Goal: Find contact information: Find contact information

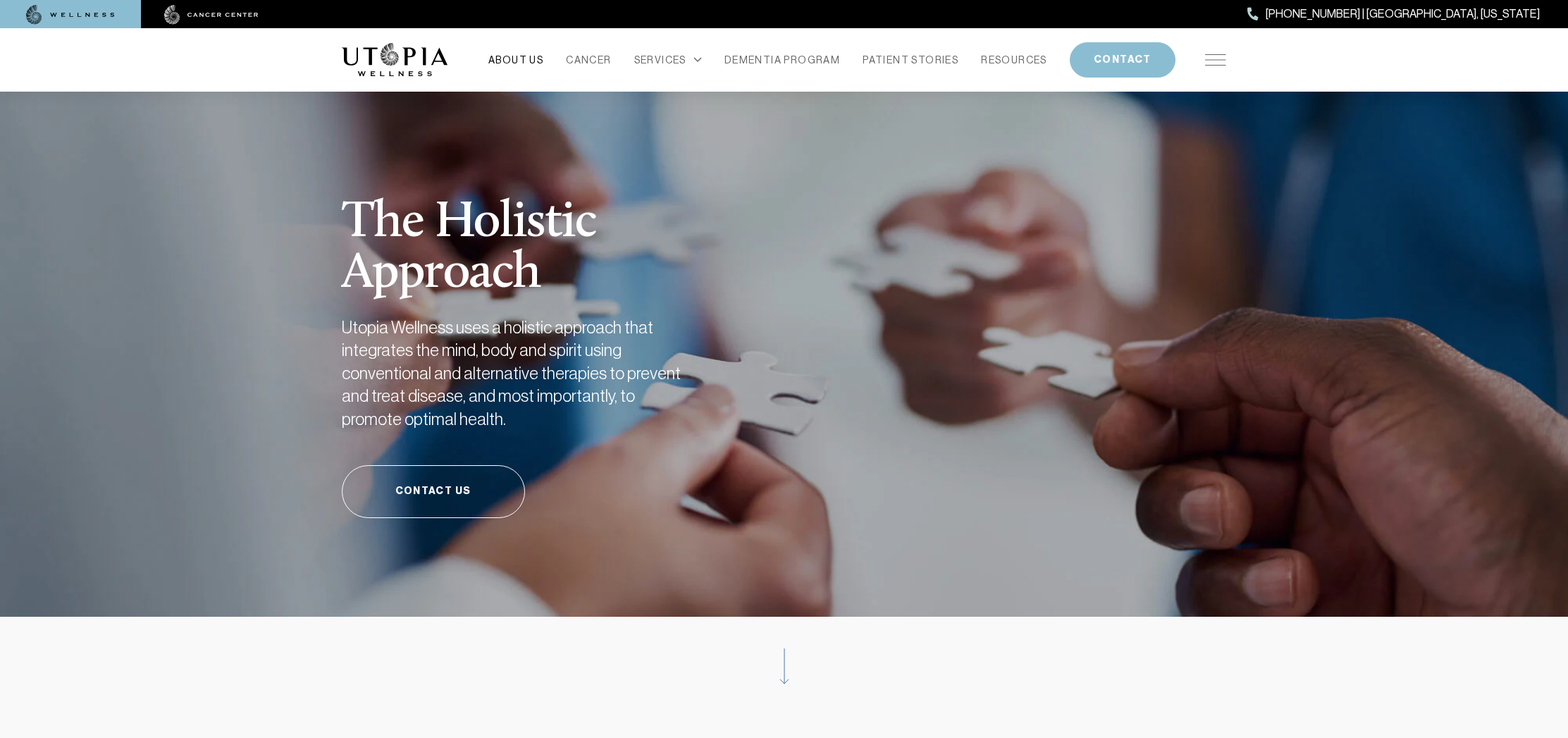
click at [525, 61] on link "ABOUT US" at bounding box center [515, 60] width 55 height 20
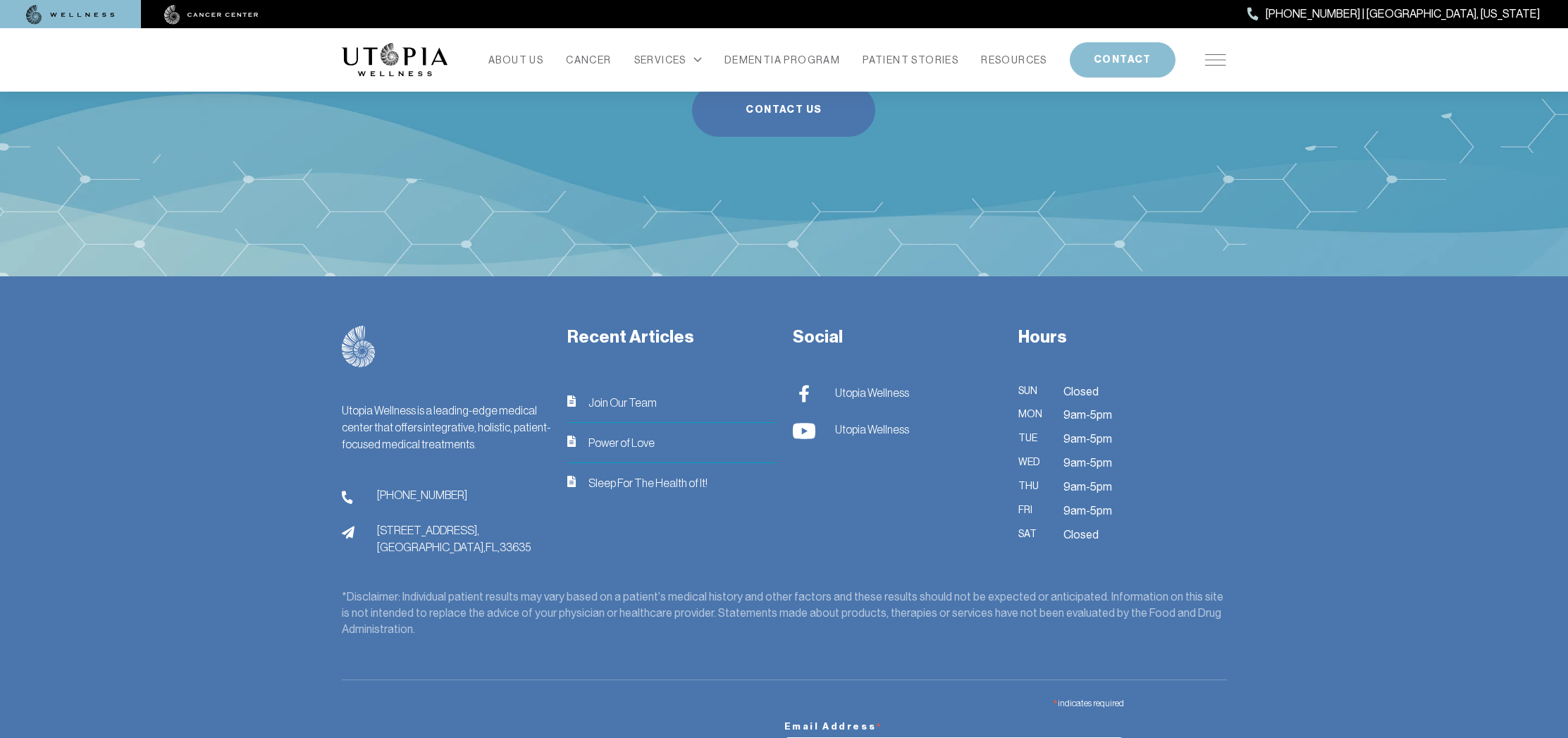
scroll to position [3877, 0]
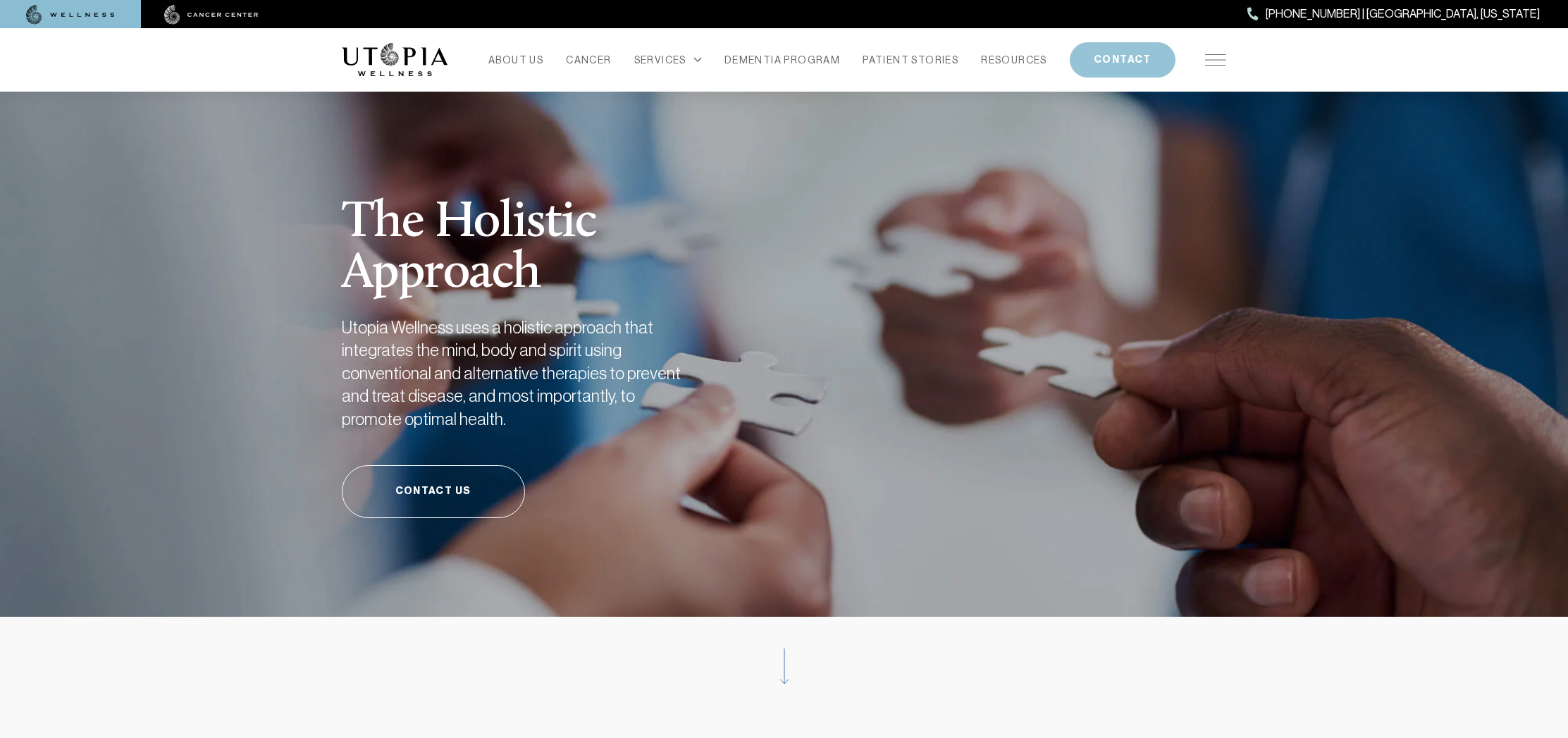
click at [1129, 61] on button "CONTACT" at bounding box center [1122, 59] width 106 height 35
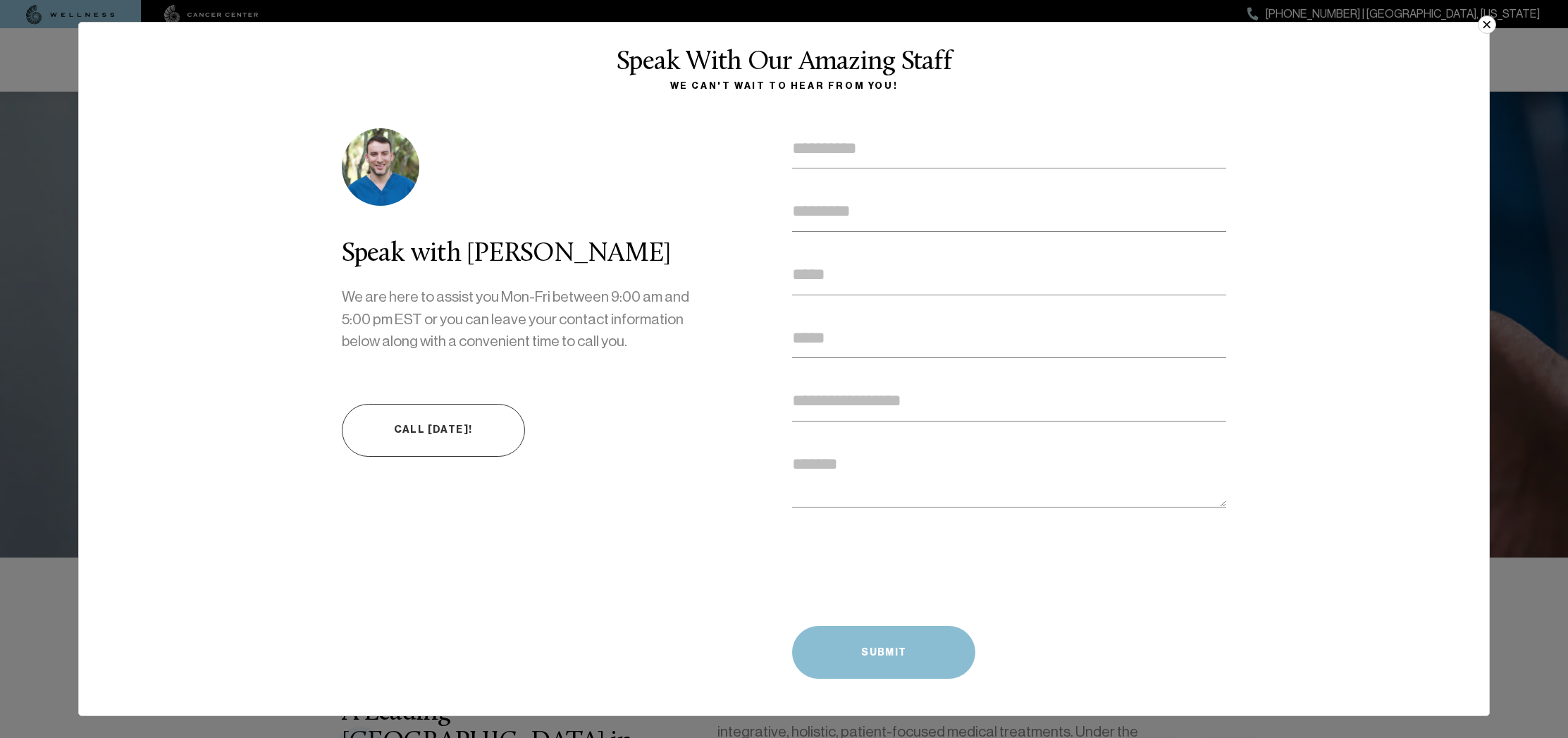
scroll to position [378, 0]
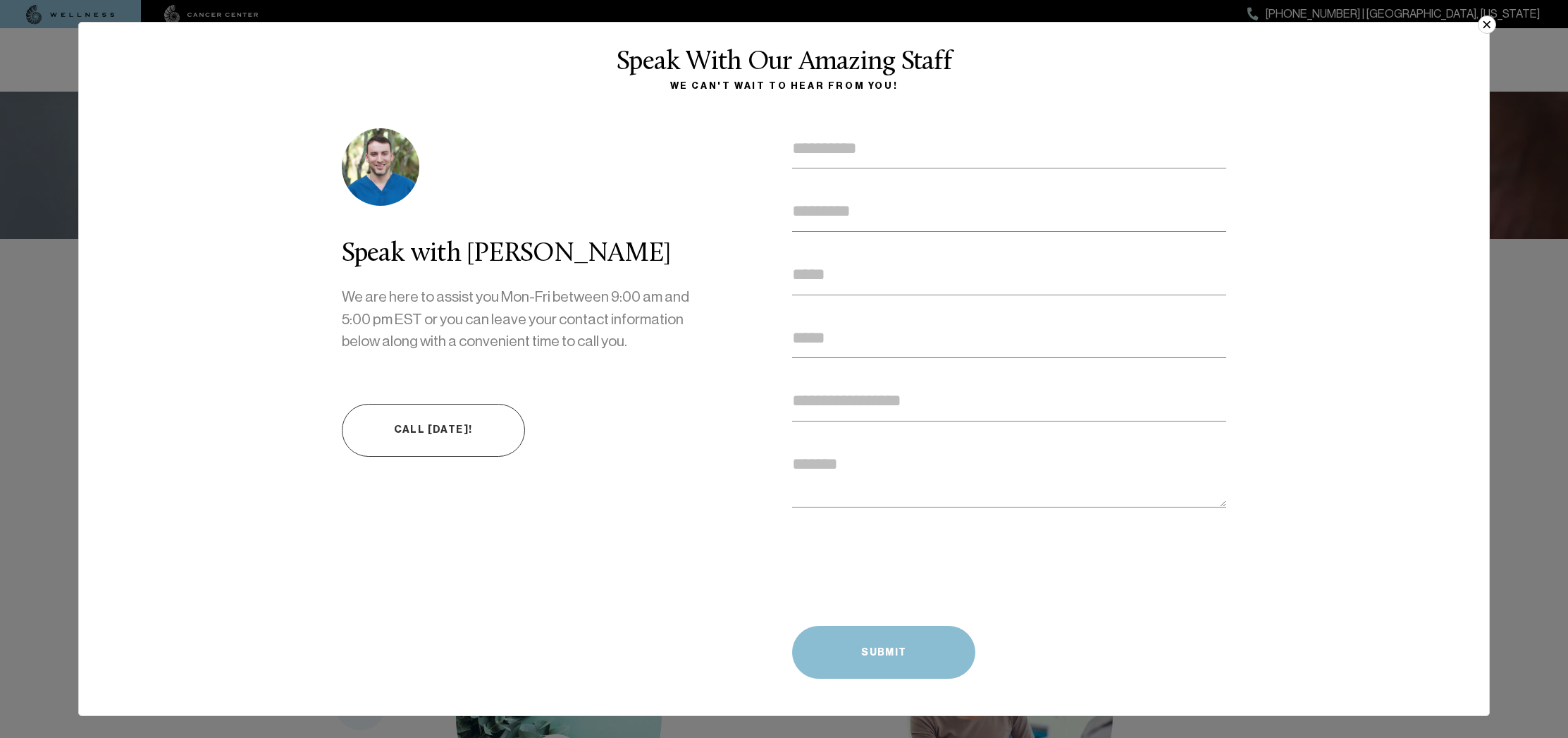
click at [1488, 22] on button "×" at bounding box center [1486, 25] width 18 height 18
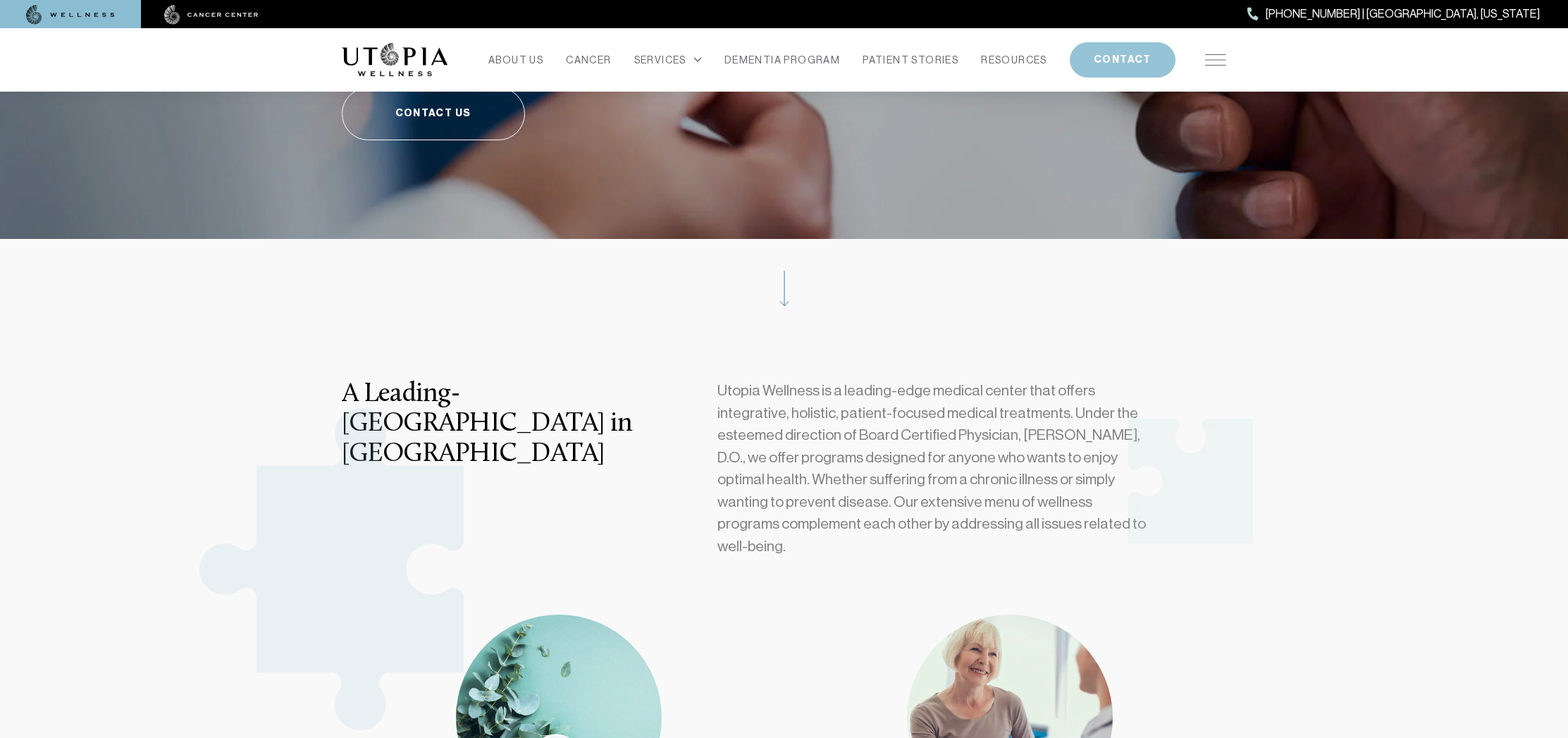
click at [1109, 60] on button "CONTACT" at bounding box center [1122, 59] width 106 height 35
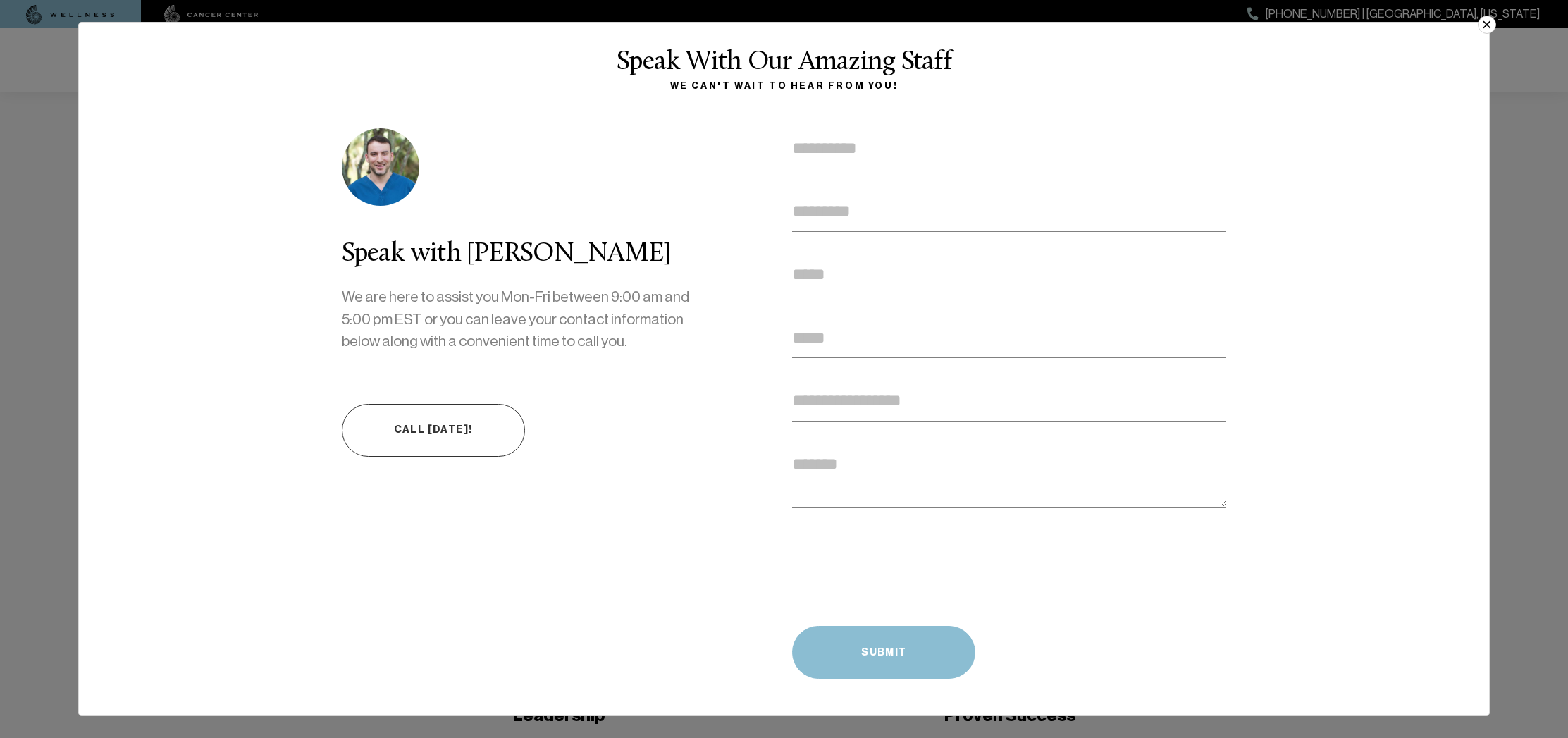
scroll to position [435, 0]
